Goal: Navigation & Orientation: Find specific page/section

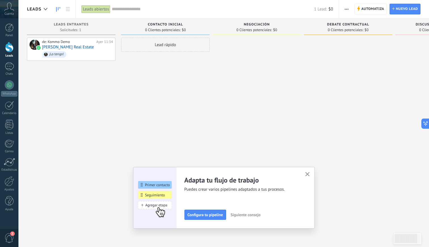
click at [136, 13] on div "1 Lead: $0" at bounding box center [222, 9] width 221 height 18
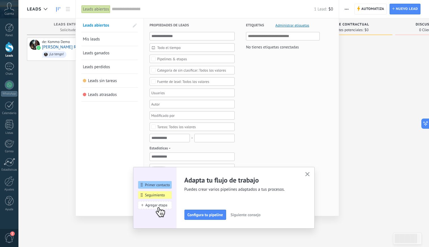
click at [136, 13] on div "1 Lead: $0" at bounding box center [222, 9] width 221 height 18
click at [59, 115] on div at bounding box center [214, 123] width 429 height 247
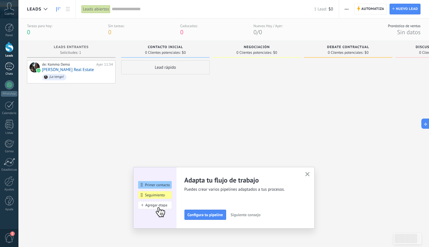
click at [7, 64] on div at bounding box center [9, 66] width 9 height 8
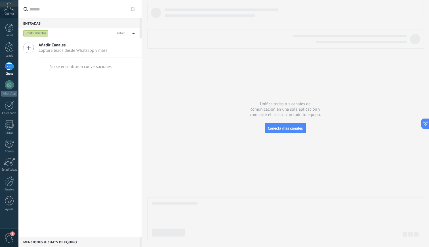
click at [8, 15] on span "Cuenta" at bounding box center [9, 14] width 9 height 4
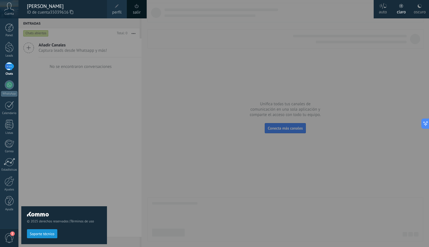
click at [8, 15] on span "Cuenta" at bounding box center [9, 14] width 9 height 4
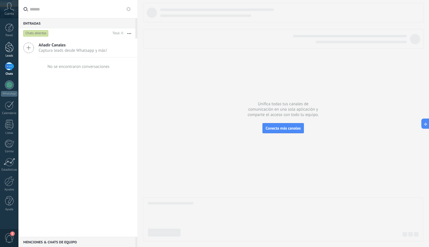
click at [12, 45] on div at bounding box center [9, 47] width 9 height 10
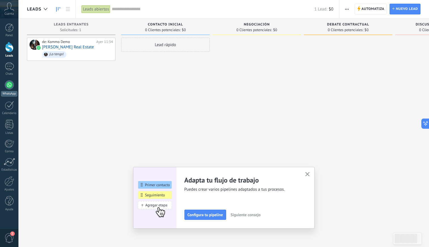
click at [9, 85] on div at bounding box center [9, 85] width 9 height 9
